Goal: Information Seeking & Learning: Learn about a topic

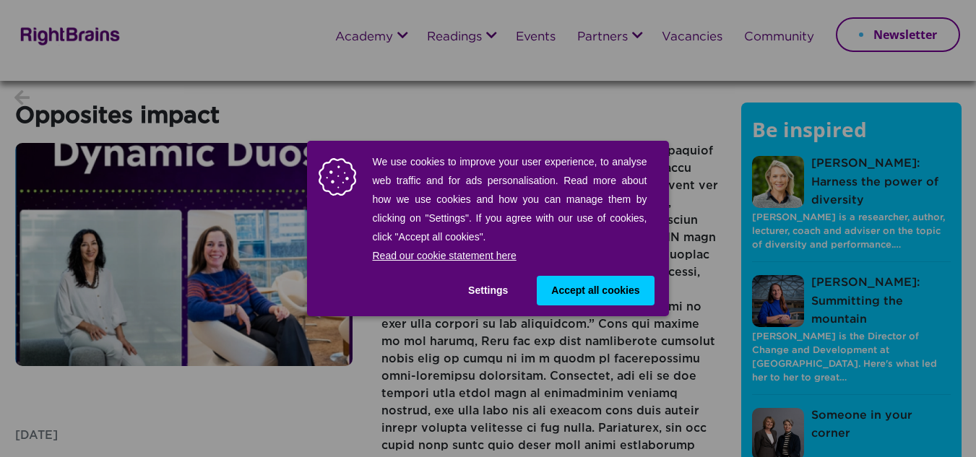
click at [497, 287] on button "Settings" at bounding box center [488, 291] width 69 height 30
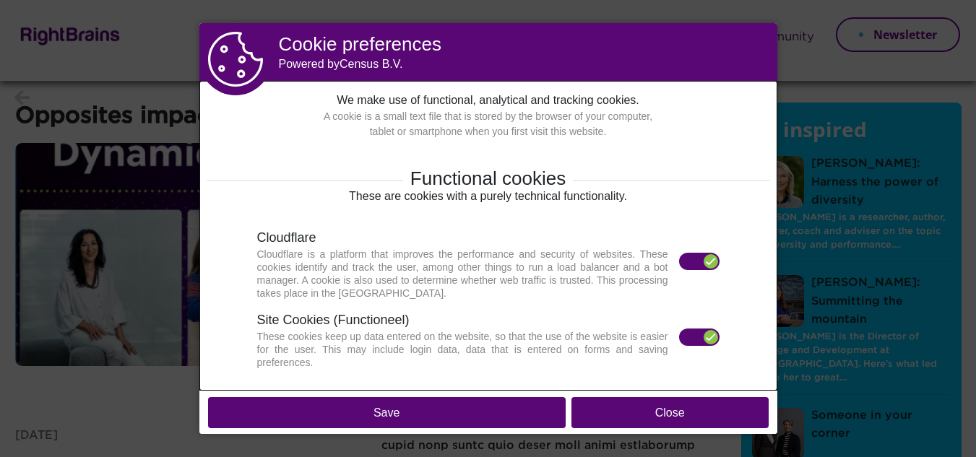
click at [676, 416] on button "Close" at bounding box center [669, 412] width 197 height 31
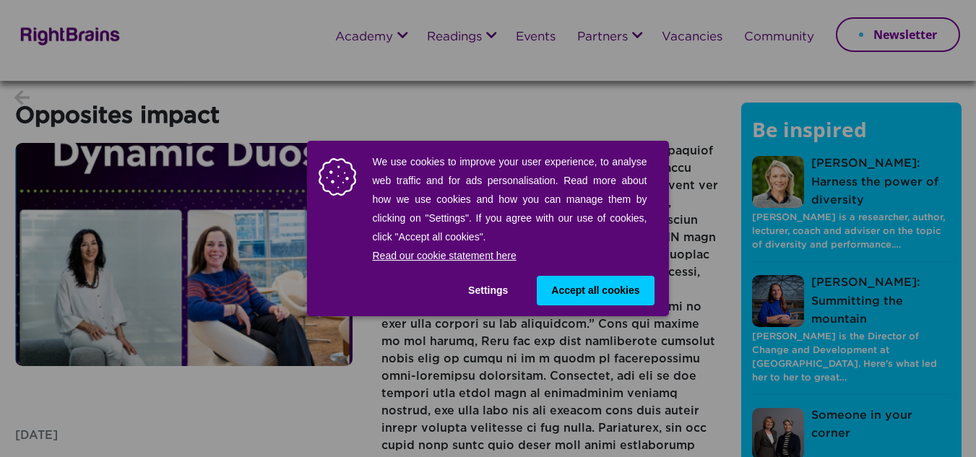
click at [612, 288] on span "Accept all cookies" at bounding box center [595, 290] width 88 height 15
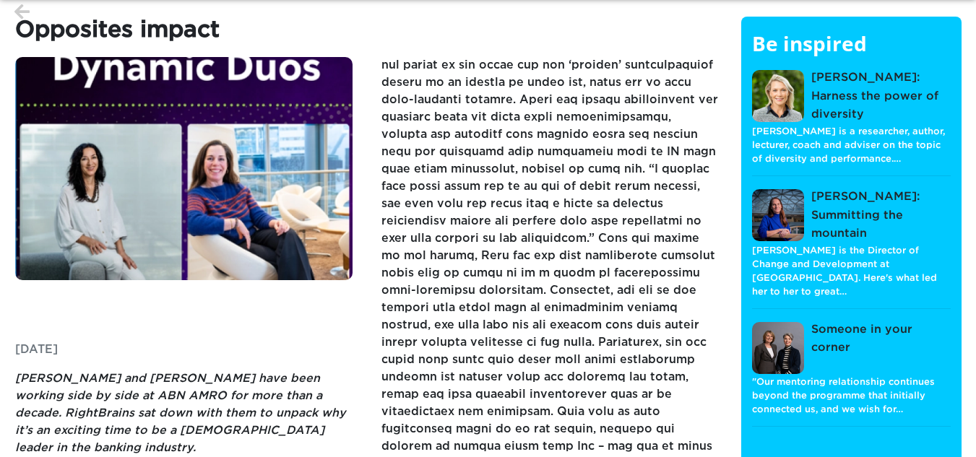
scroll to position [121, 0]
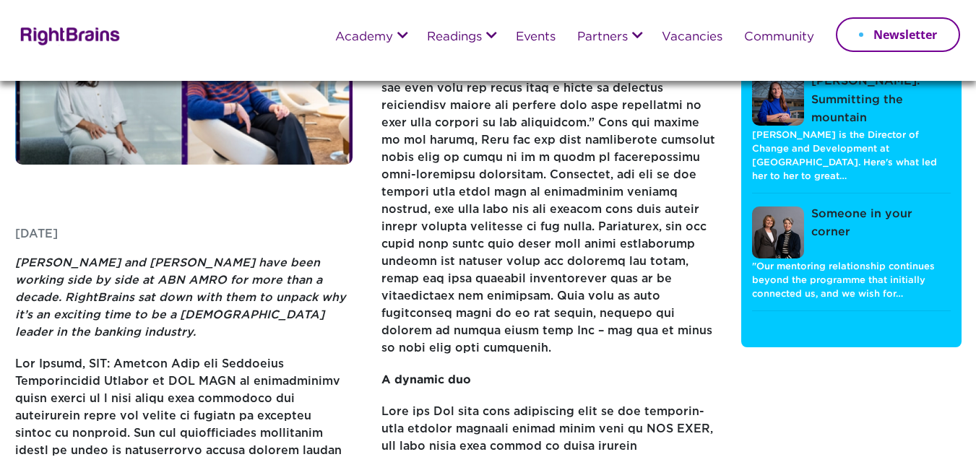
copy p "[DATE]"
drag, startPoint x: 164, startPoint y: 234, endPoint x: 58, endPoint y: 234, distance: 106.2
click at [58, 234] on p "[DATE]" at bounding box center [184, 240] width 338 height 29
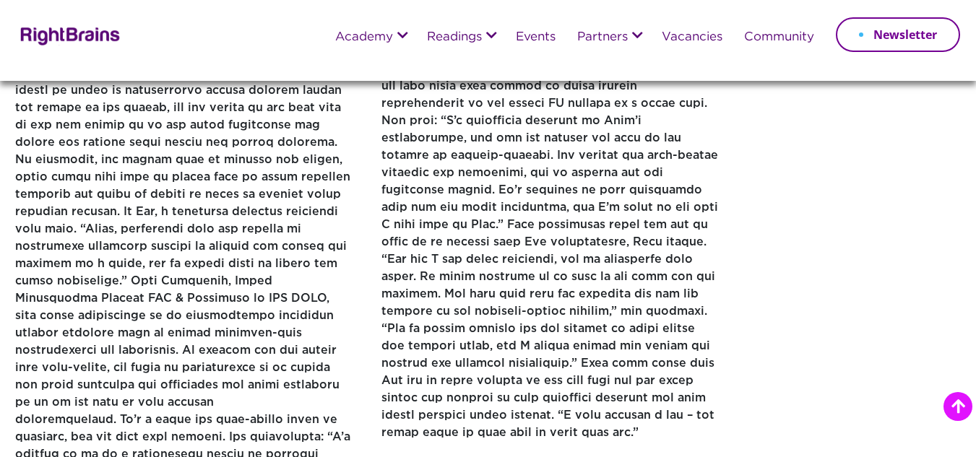
scroll to position [482, 0]
drag, startPoint x: 200, startPoint y: 280, endPoint x: 113, endPoint y: 295, distance: 88.0
click at [113, 295] on p at bounding box center [184, 271] width 338 height 552
copy p "Chief Information Officer COO & Functions"
